Goal: Information Seeking & Learning: Learn about a topic

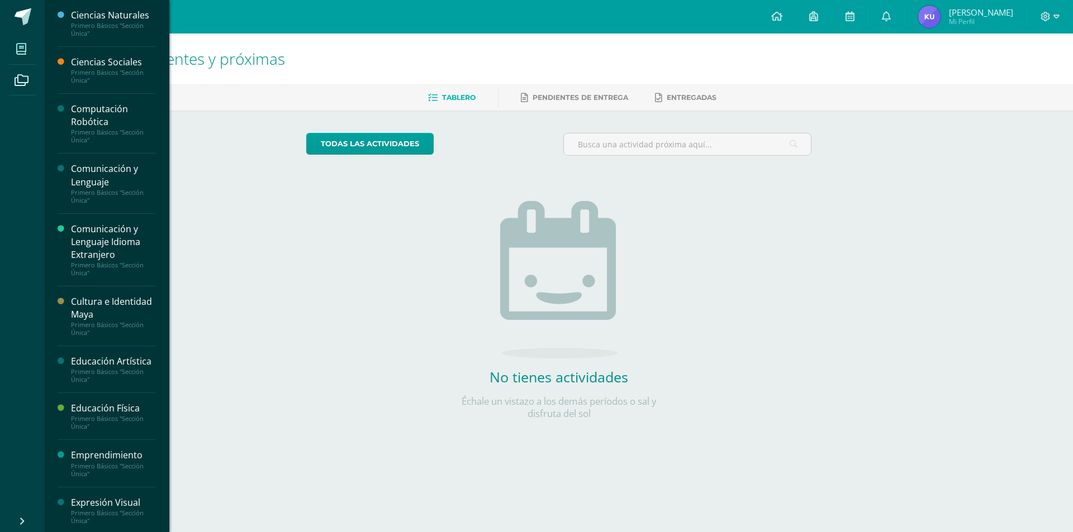
click at [20, 44] on icon at bounding box center [21, 49] width 10 height 11
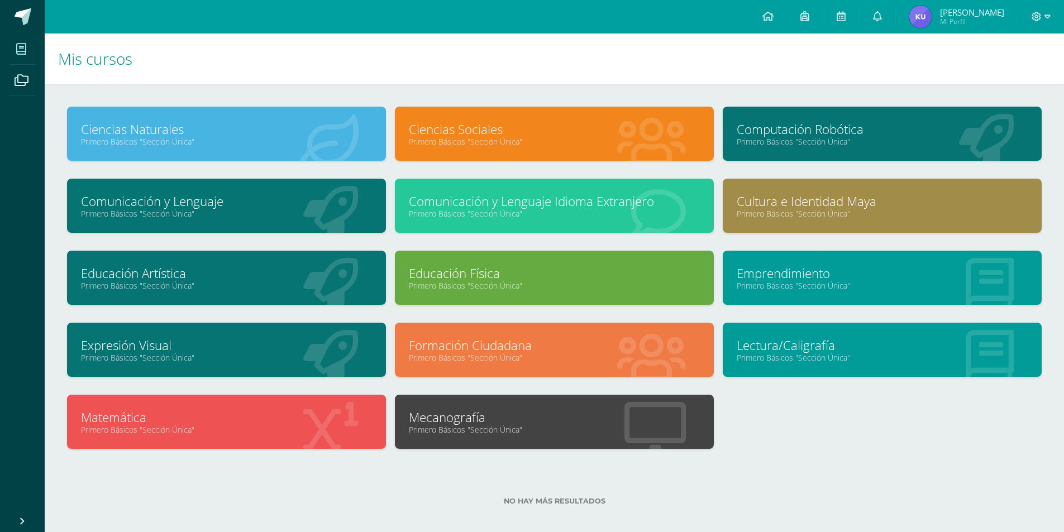
click at [777, 131] on link "Computación Robótica" at bounding box center [882, 129] width 291 height 17
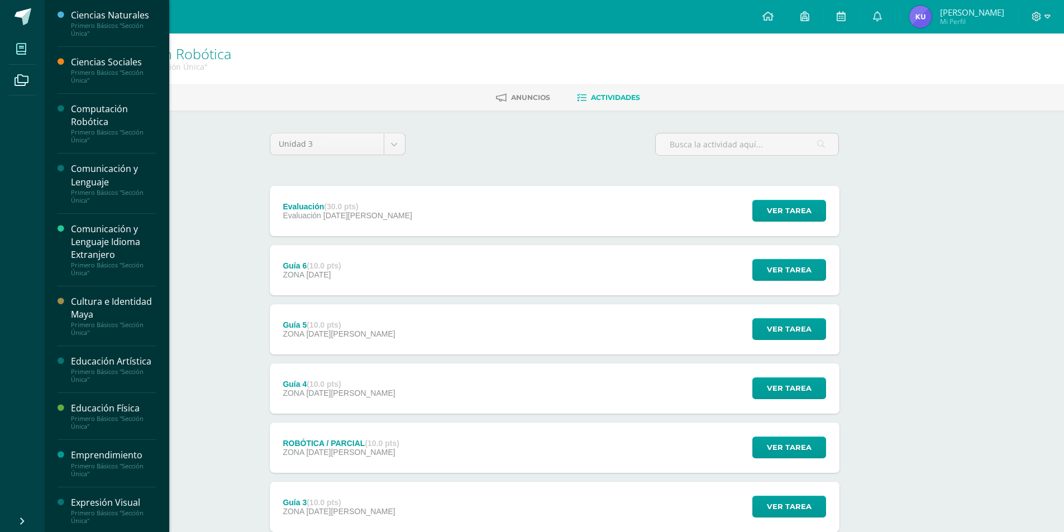
click at [21, 44] on icon at bounding box center [21, 49] width 10 height 11
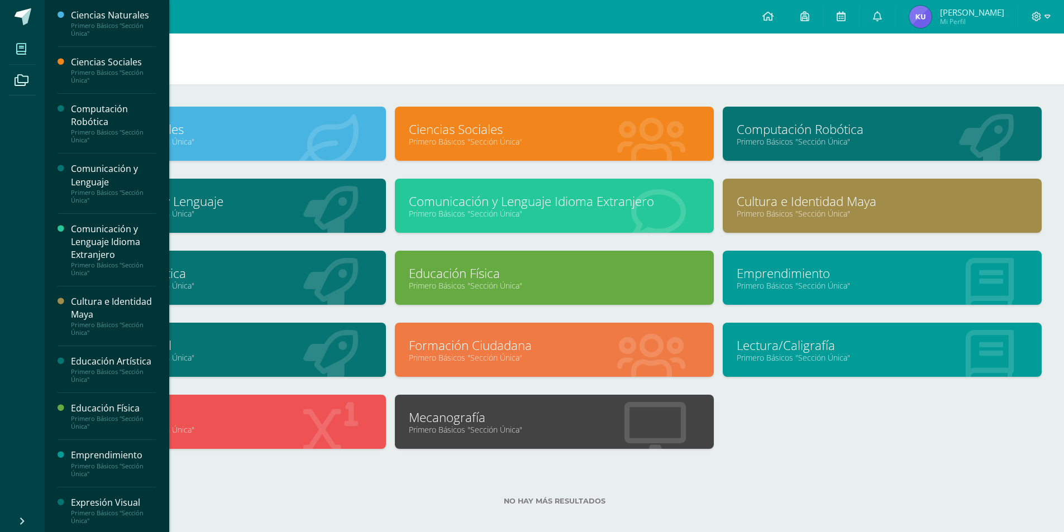
click at [415, 78] on h1 "Mis cursos" at bounding box center [554, 59] width 993 height 51
click at [358, 64] on h1 "Mis cursos" at bounding box center [554, 59] width 993 height 51
click at [774, 15] on icon at bounding box center [768, 16] width 11 height 10
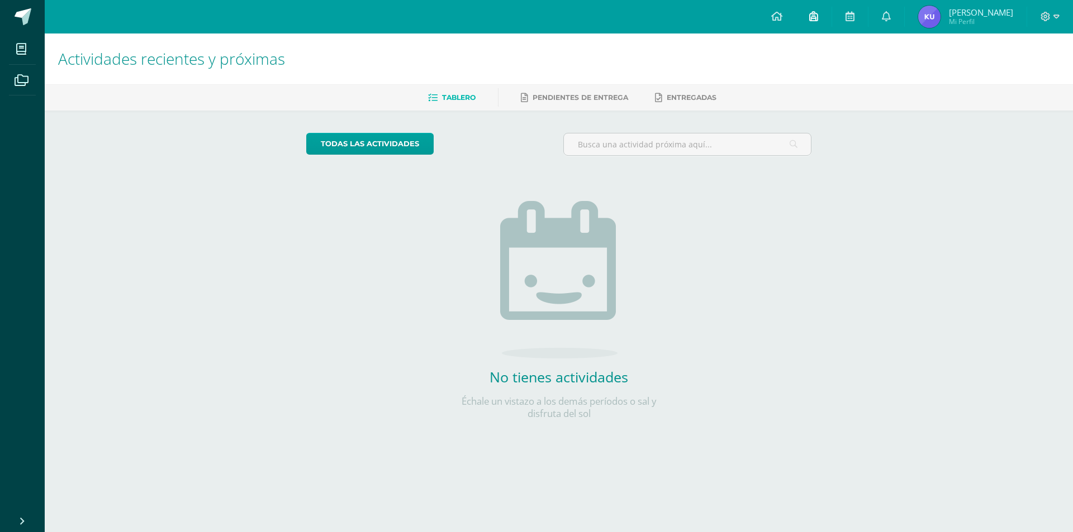
click at [818, 17] on icon at bounding box center [813, 16] width 9 height 10
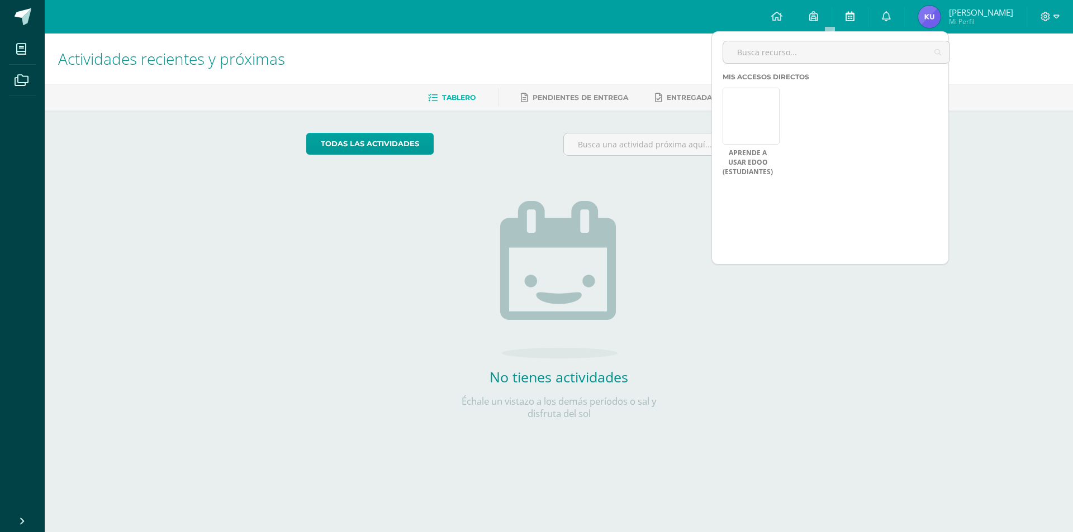
click at [868, 20] on link at bounding box center [850, 17] width 36 height 34
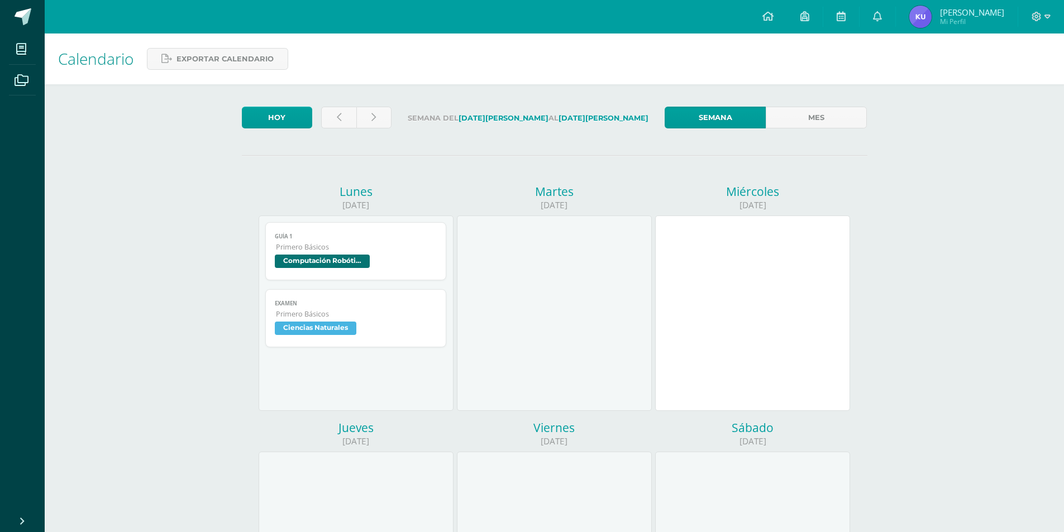
click at [338, 259] on span "Computación Robótica" at bounding box center [322, 261] width 95 height 13
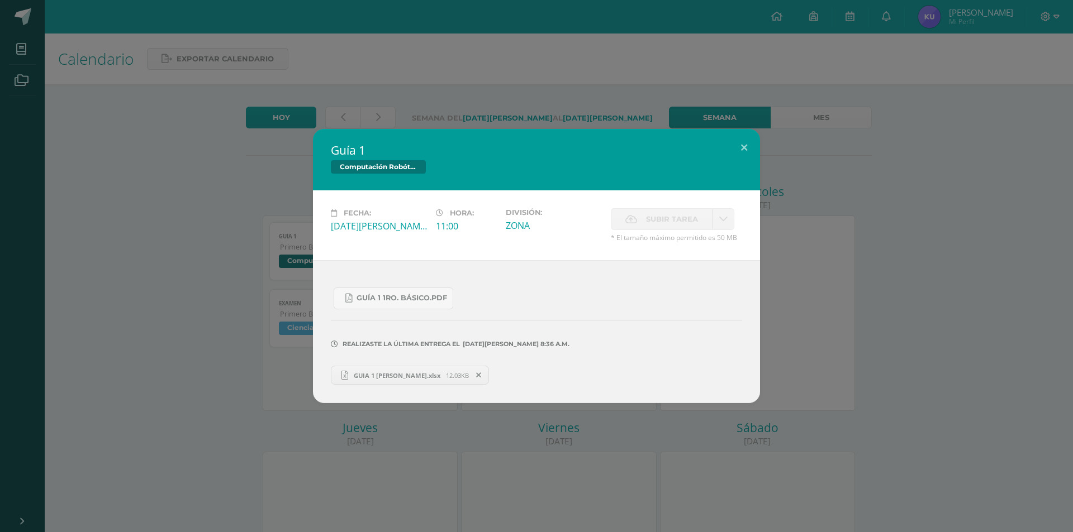
click at [408, 374] on span "GUIA 1 [PERSON_NAME].xlsx" at bounding box center [397, 376] width 98 height 8
click at [401, 378] on span "GUIA 1 [PERSON_NAME].xlsx" at bounding box center [397, 376] width 98 height 8
click at [746, 144] on button at bounding box center [744, 148] width 32 height 38
